Goal: Task Accomplishment & Management: Manage account settings

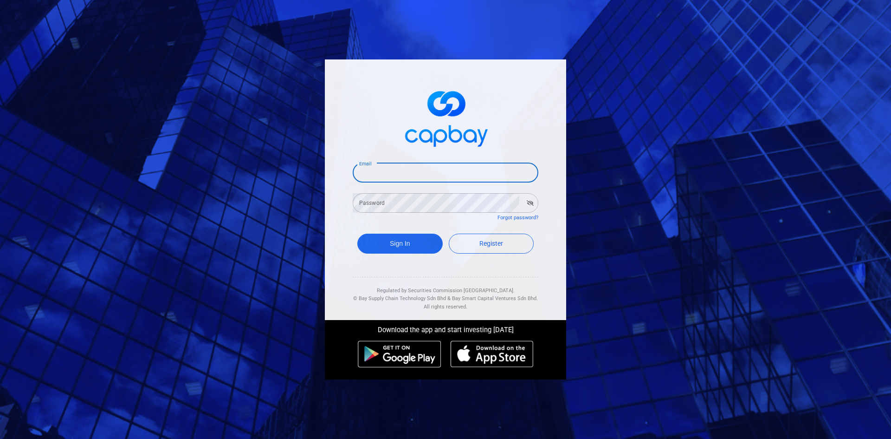
click at [378, 169] on input "Email" at bounding box center [446, 173] width 186 height 20
type input "[EMAIL_ADDRESS][DOMAIN_NAME]"
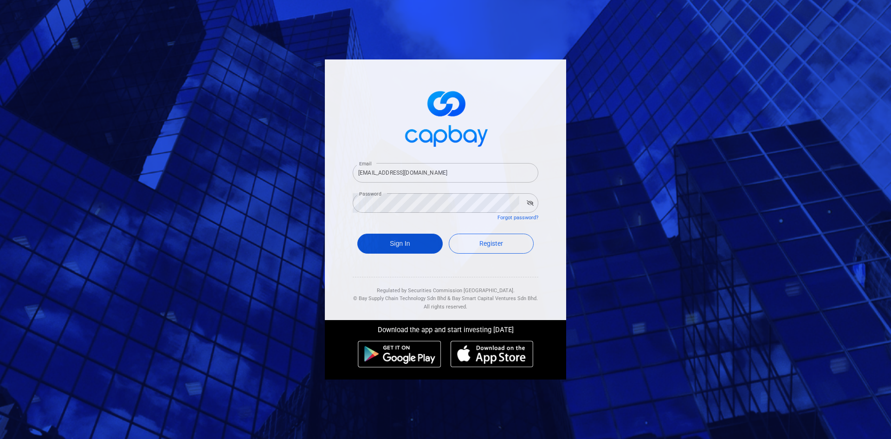
click at [407, 243] on button "Sign In" at bounding box center [400, 244] width 85 height 20
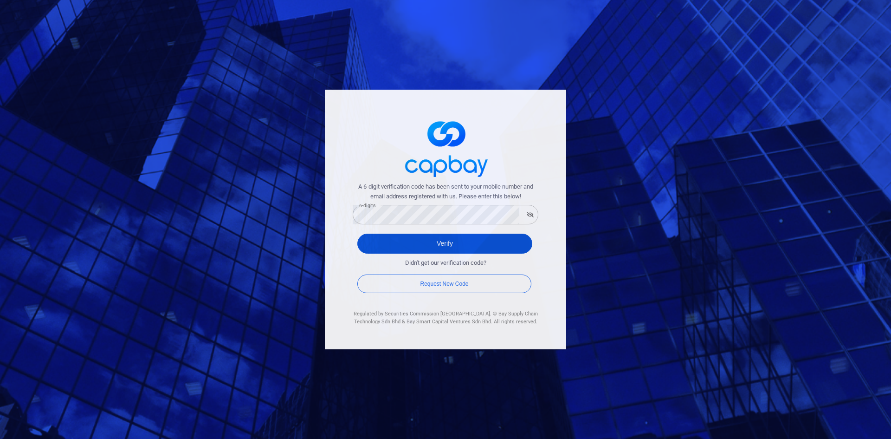
click at [445, 242] on button "Verify" at bounding box center [445, 244] width 175 height 20
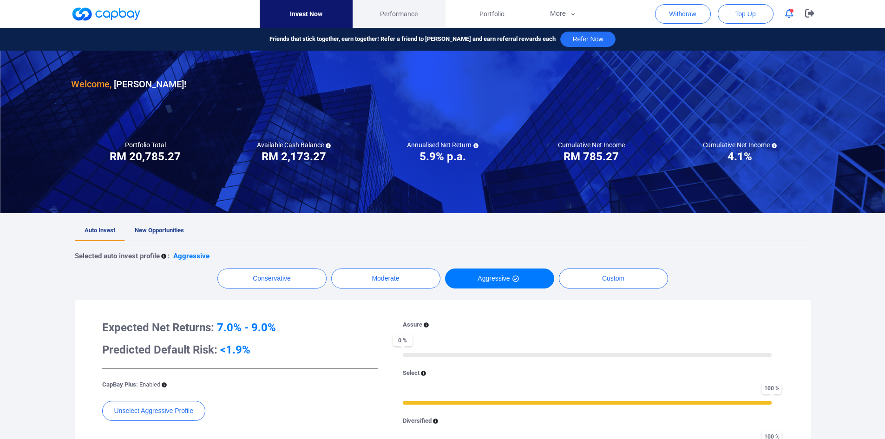
click at [390, 11] on span "Performance" at bounding box center [399, 14] width 38 height 10
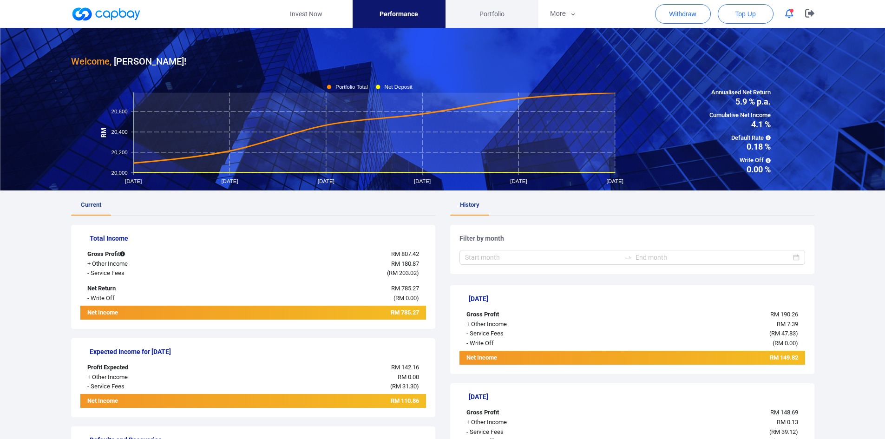
click at [490, 14] on span "Portfolio" at bounding box center [491, 14] width 25 height 10
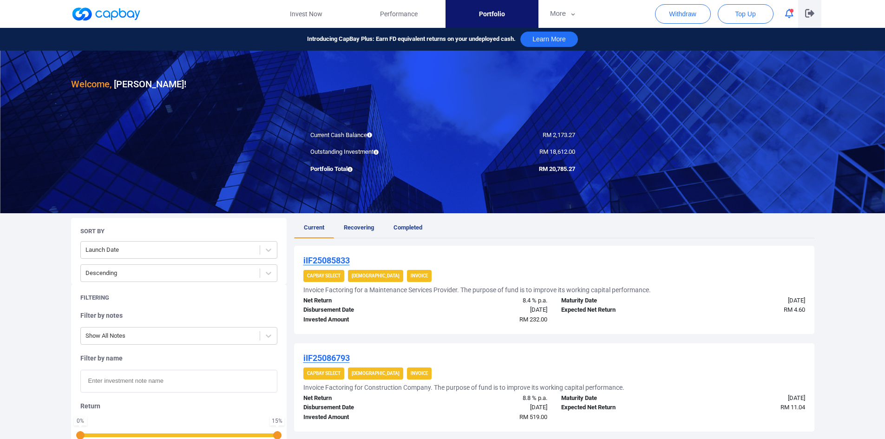
click at [811, 14] on icon "button" at bounding box center [809, 13] width 9 height 8
